Goal: Find specific page/section

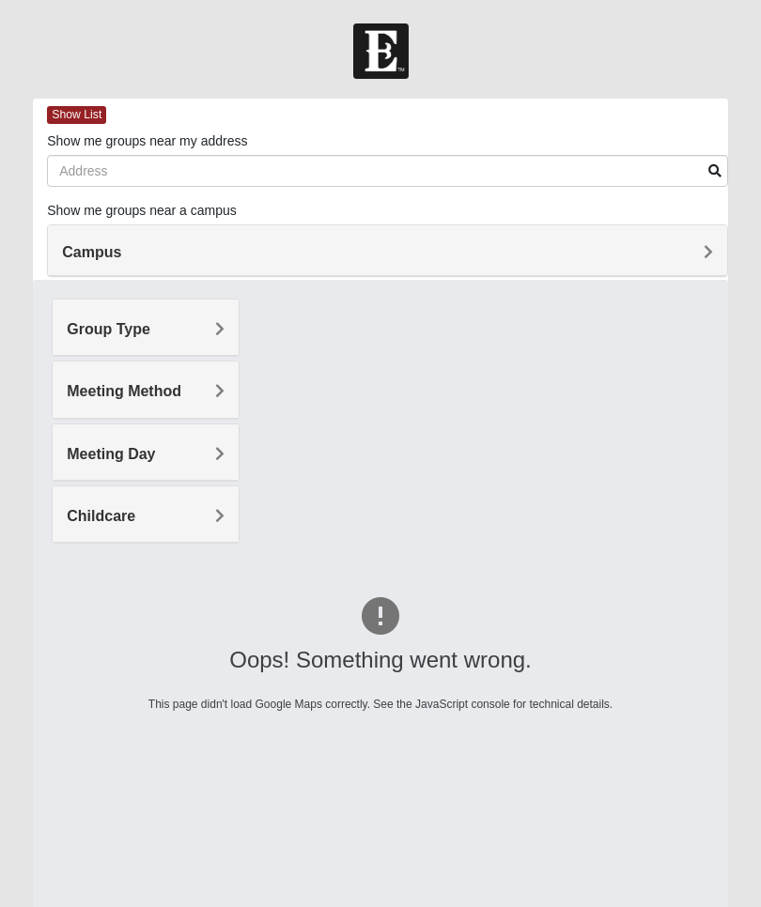
click at [476, 512] on div "Oops! Something went wrong. This page didn't load Google Maps correctly. See th…" at bounding box center [380, 656] width 695 height 752
